Goal: Task Accomplishment & Management: Use online tool/utility

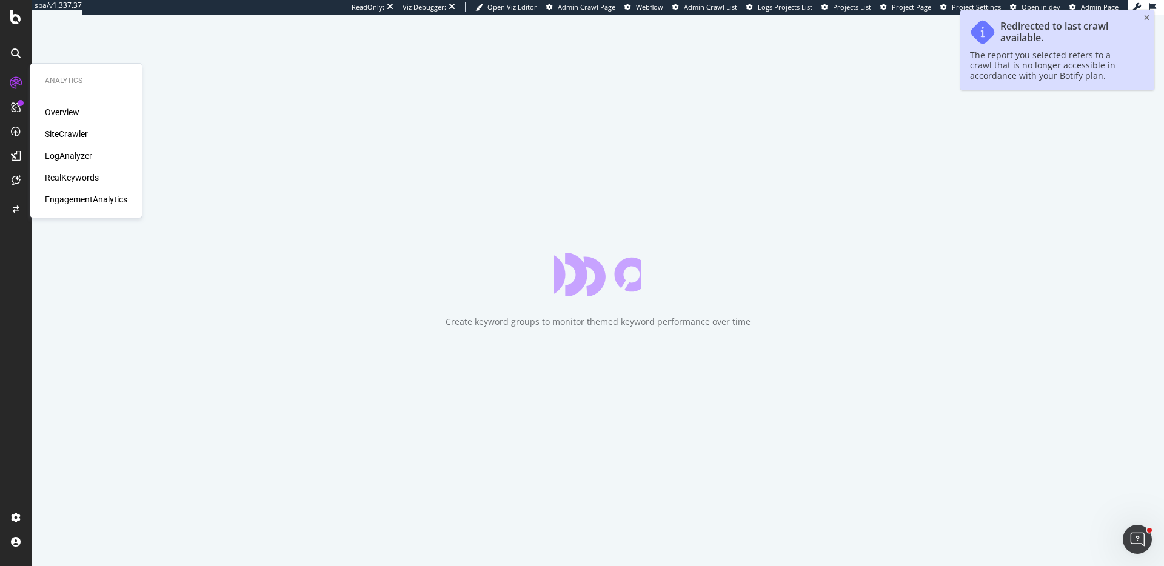
click at [76, 133] on div "SiteCrawler" at bounding box center [66, 134] width 43 height 12
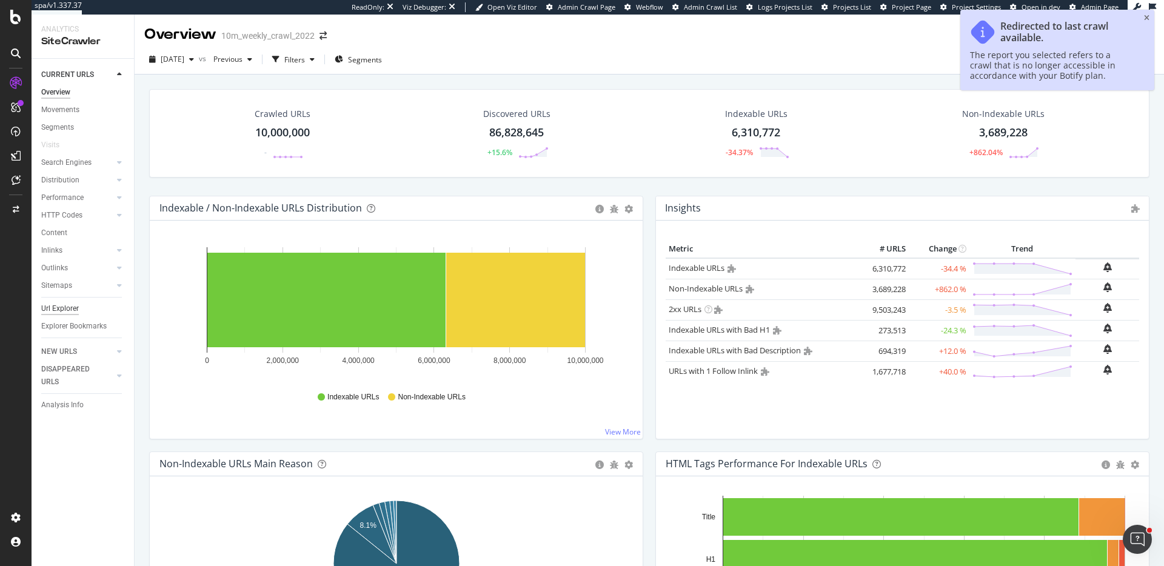
click at [65, 304] on div "Url Explorer" at bounding box center [60, 309] width 38 height 13
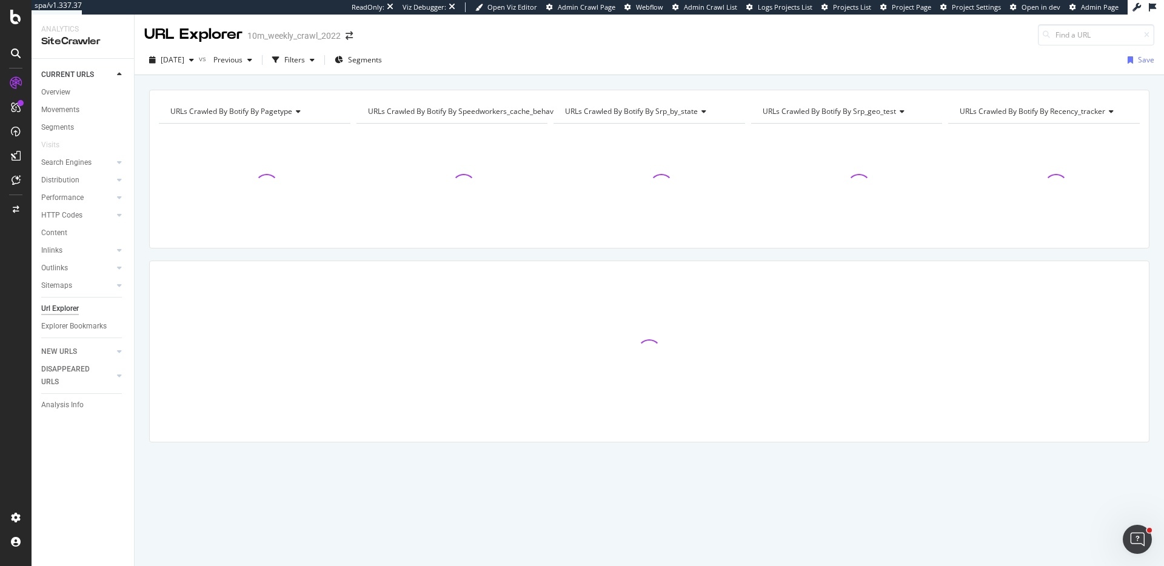
click at [1148, 16] on div "URL Explorer 10m_weekly_crawl_2022" at bounding box center [649, 30] width 1029 height 31
click at [320, 53] on div "Filters" at bounding box center [293, 60] width 52 height 18
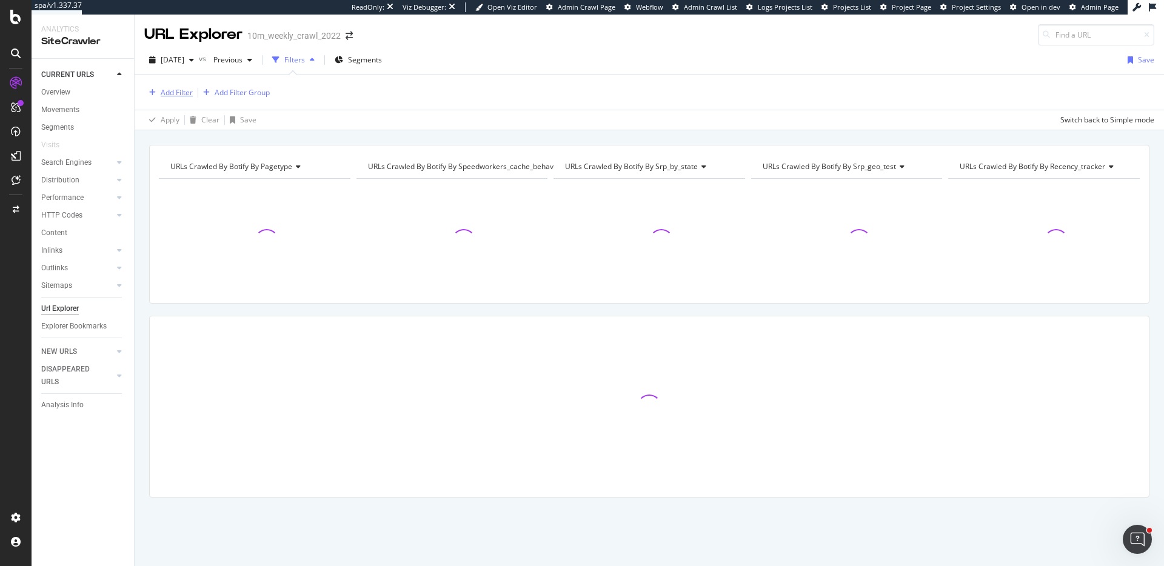
click at [164, 94] on div "Add Filter" at bounding box center [177, 92] width 32 height 10
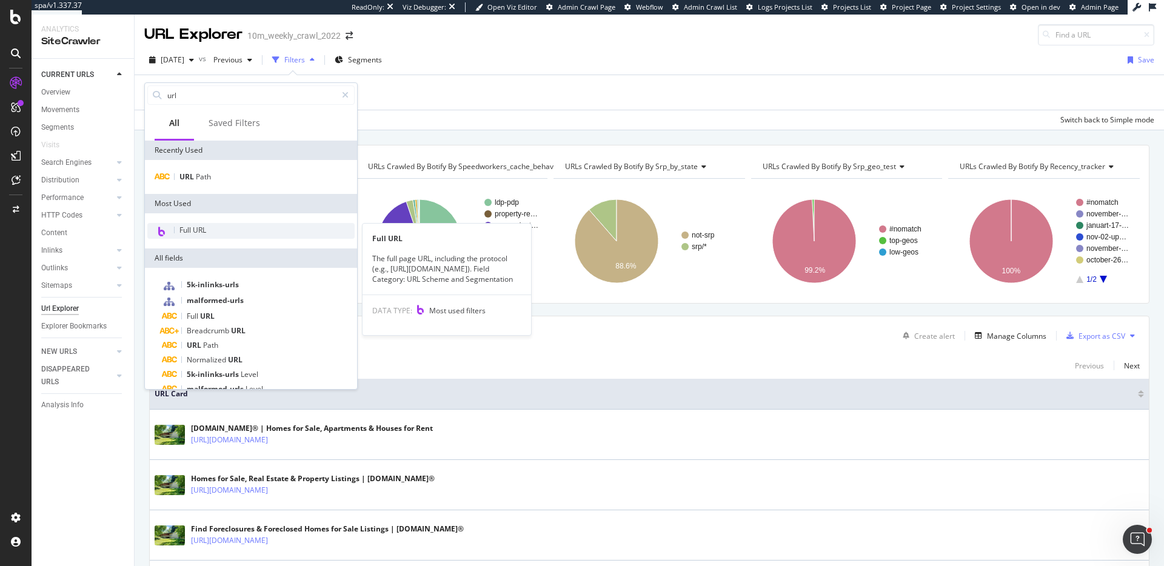
type input "url"
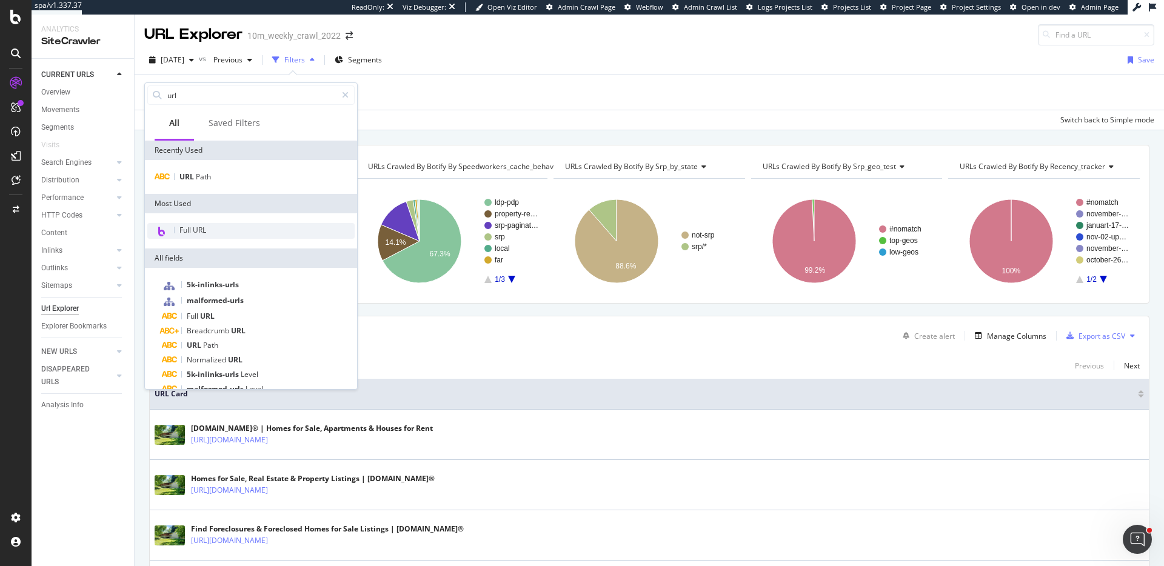
click at [246, 231] on div "Full URL" at bounding box center [250, 231] width 207 height 16
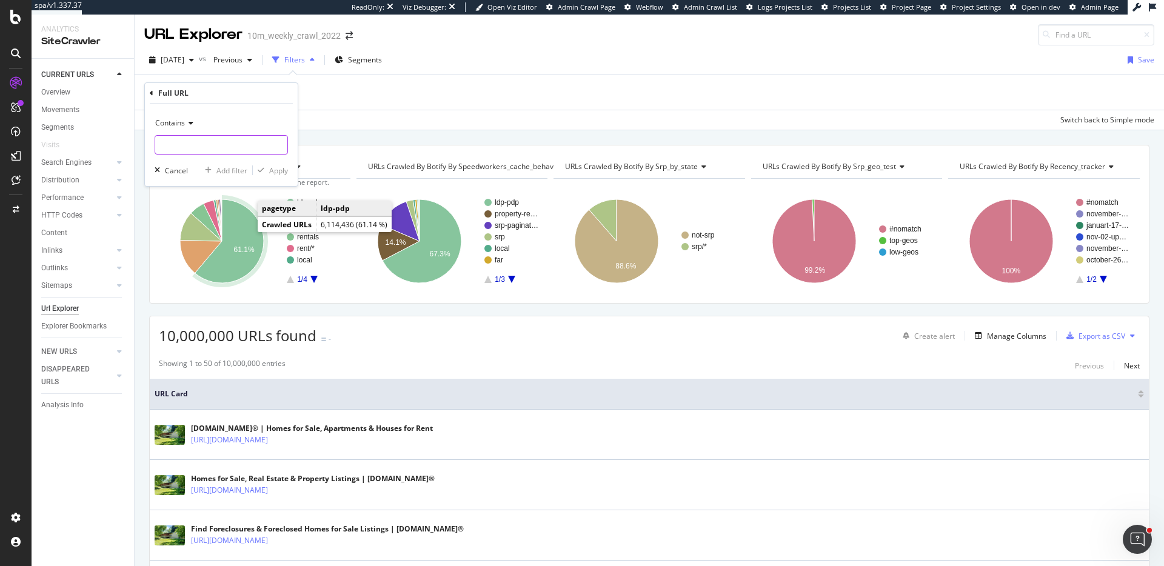
click at [182, 147] on input "text" at bounding box center [221, 144] width 132 height 19
paste input "pos"
type input "pos="
click at [278, 168] on div "Apply" at bounding box center [278, 171] width 19 height 10
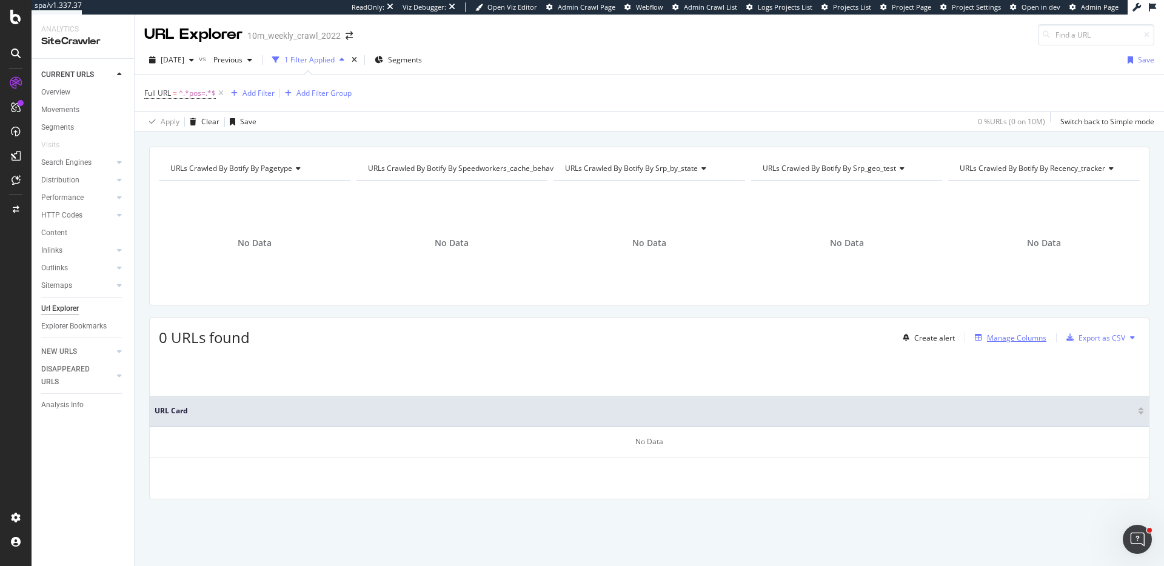
click at [1023, 339] on div "Manage Columns" at bounding box center [1016, 338] width 59 height 10
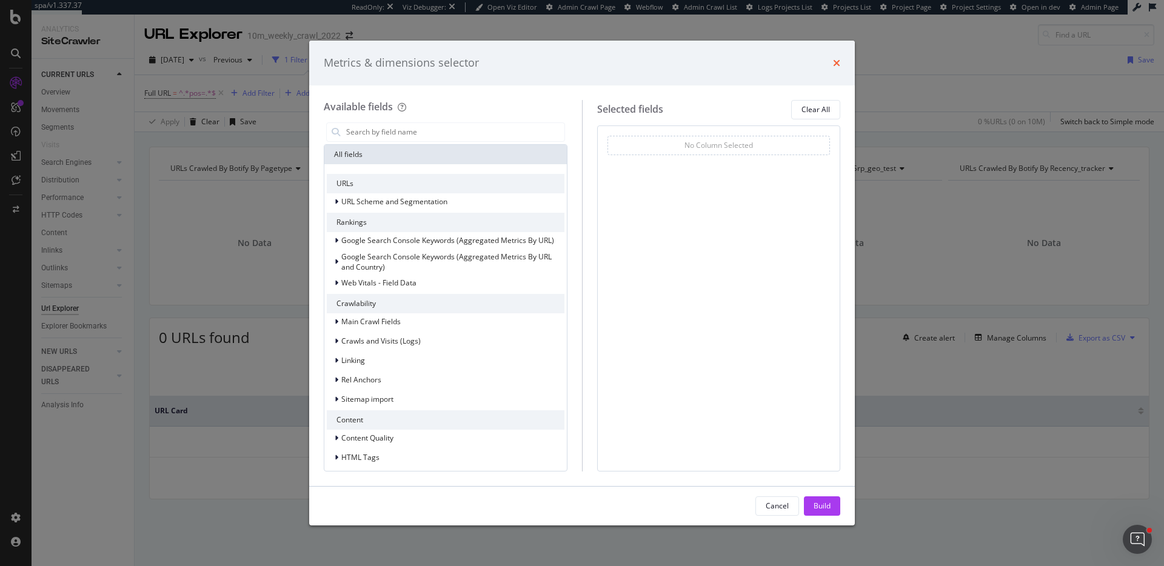
click at [838, 61] on icon "times" at bounding box center [836, 63] width 7 height 10
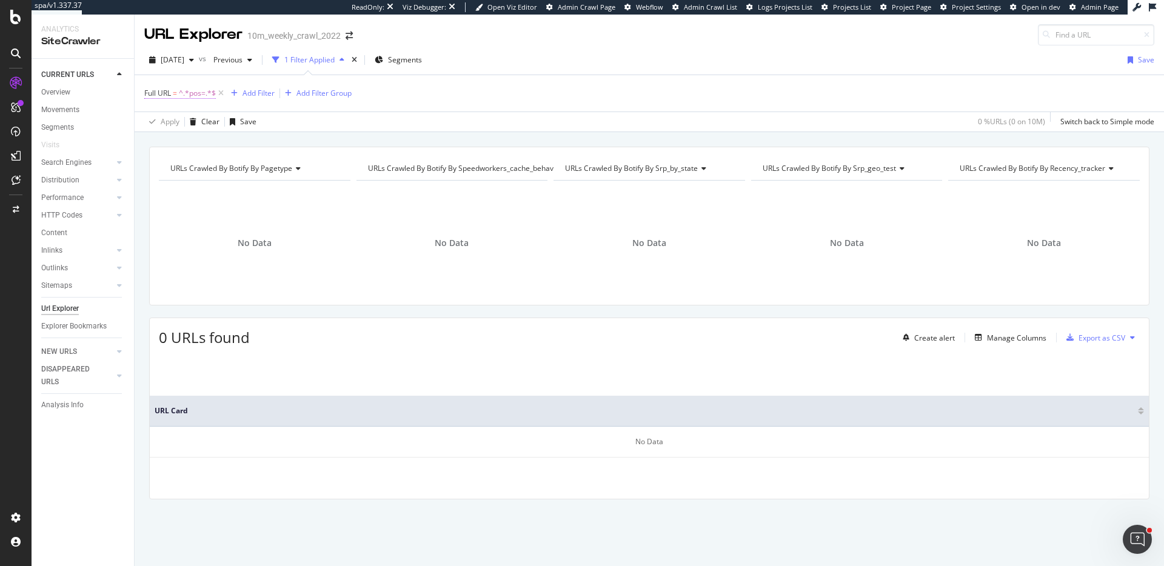
click at [195, 90] on span "^.*pos=.*$" at bounding box center [197, 93] width 37 height 17
click at [222, 139] on input "pos=" at bounding box center [212, 143] width 115 height 19
paste input "gad_campaignid"
type input "gad_campaignid"
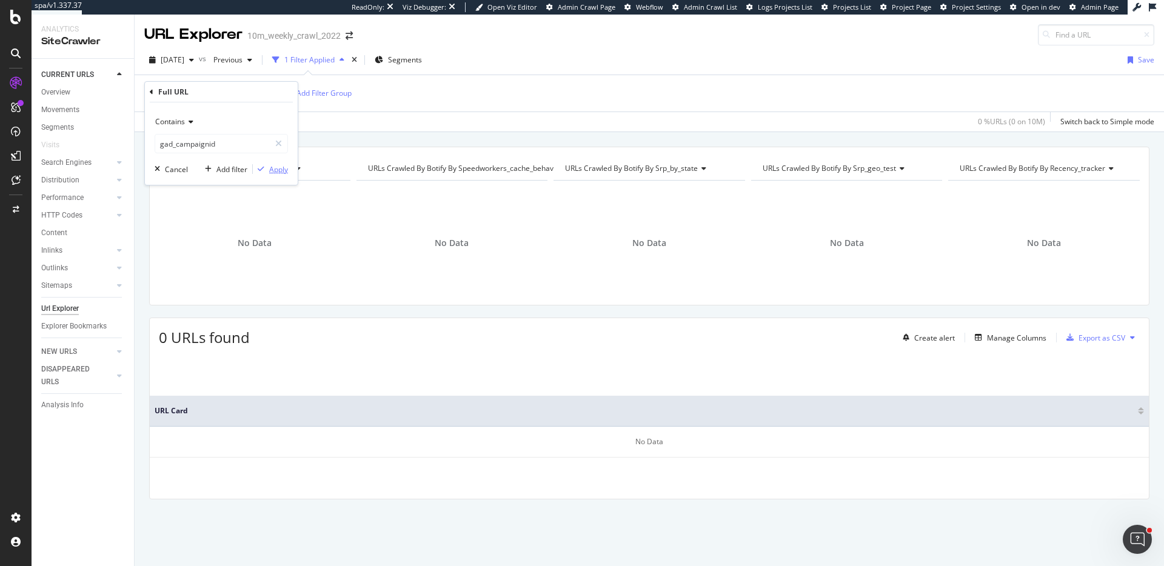
click at [279, 172] on div "Apply" at bounding box center [278, 169] width 19 height 10
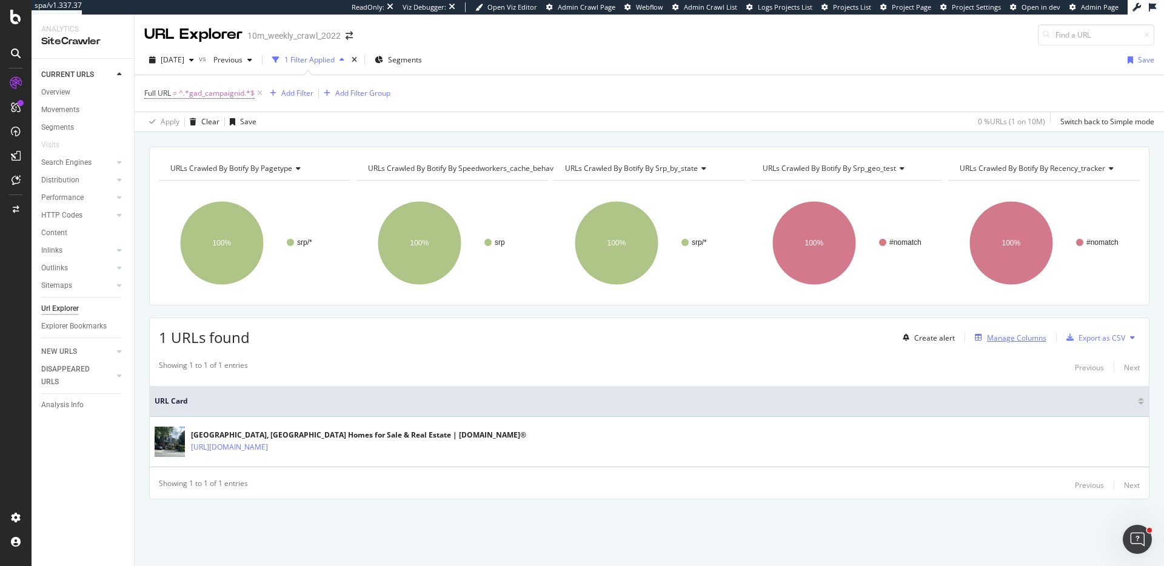
click at [1016, 335] on div "Manage Columns" at bounding box center [1016, 338] width 59 height 10
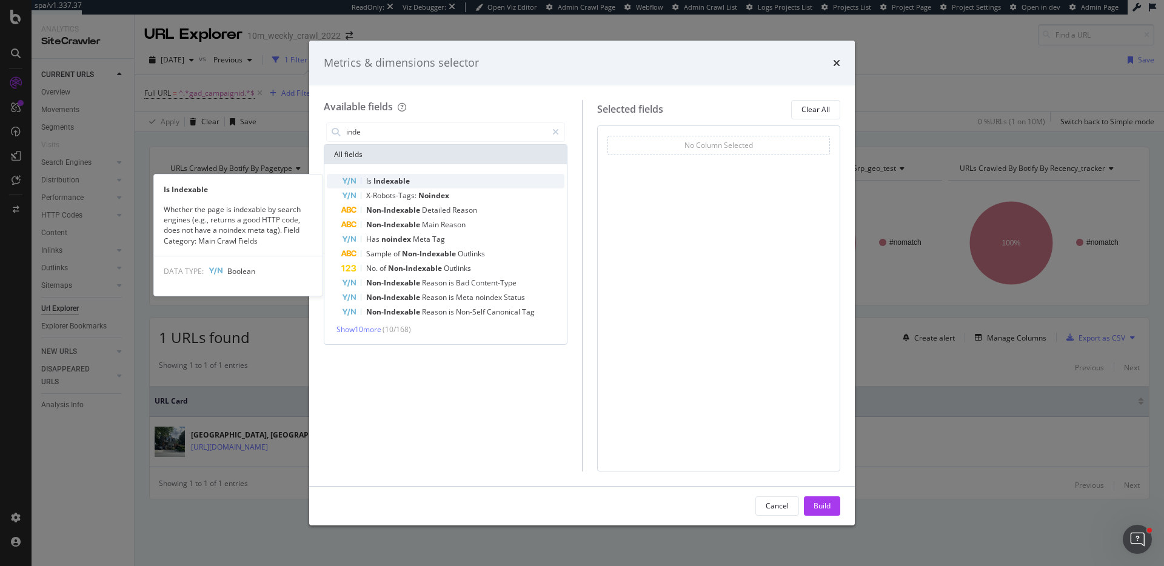
type input "inde"
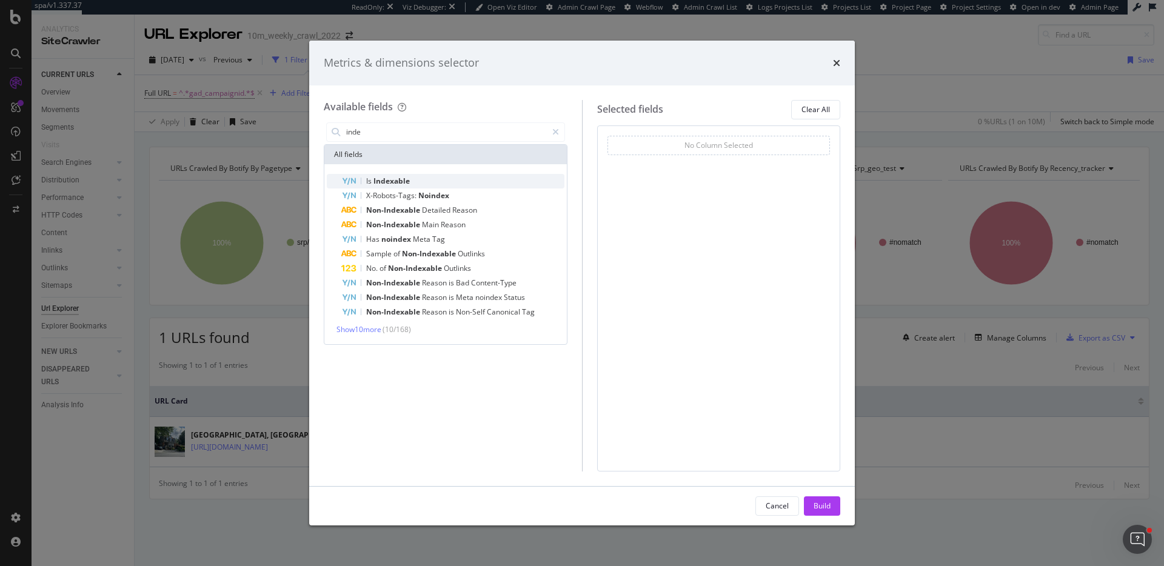
click at [456, 175] on div "Is Indexable" at bounding box center [452, 181] width 223 height 15
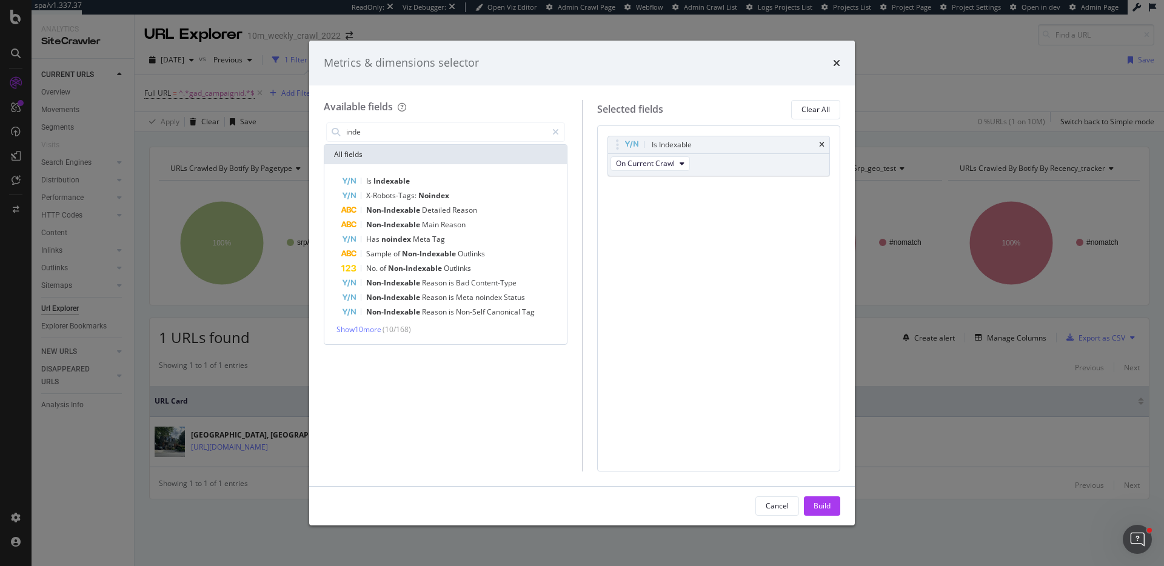
click at [823, 509] on div "Build" at bounding box center [822, 506] width 17 height 10
